Goal: Navigation & Orientation: Find specific page/section

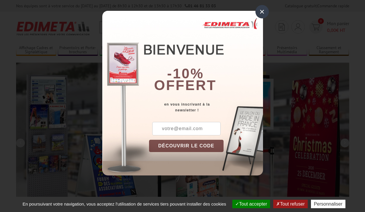
click at [250, 204] on button "Tout accepter" at bounding box center [251, 204] width 38 height 8
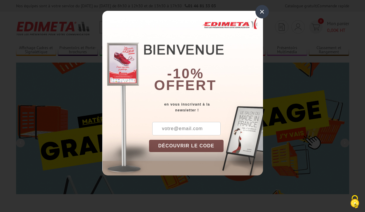
click at [262, 12] on div "×" at bounding box center [261, 11] width 13 height 13
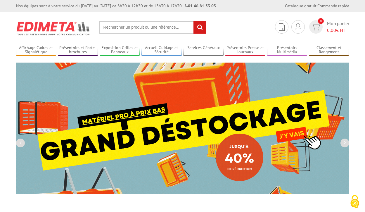
click at [0, 0] on div "Nos équipes sont à votre service du [DATE] au [DATE] de 8h30 à 12h30 et de 13h3…" at bounding box center [182, 6] width 365 height 12
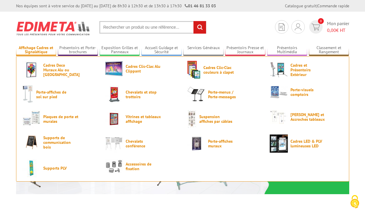
click at [36, 50] on link "Affichage Cadres et Signalétique" at bounding box center [36, 50] width 40 height 10
